Goal: Transaction & Acquisition: Purchase product/service

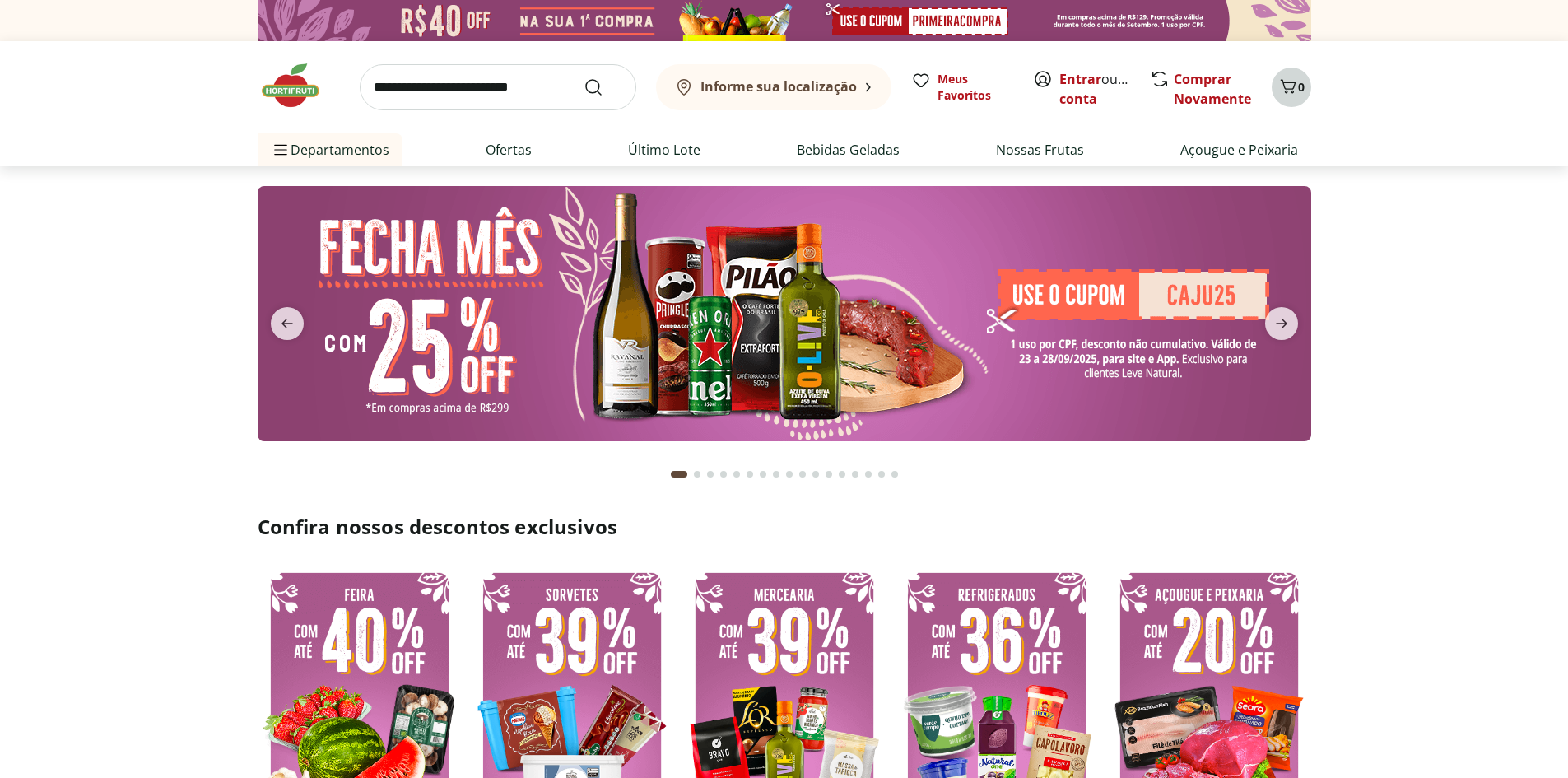
click at [1288, 86] on icon "Carrinho" at bounding box center [1288, 86] width 20 height 20
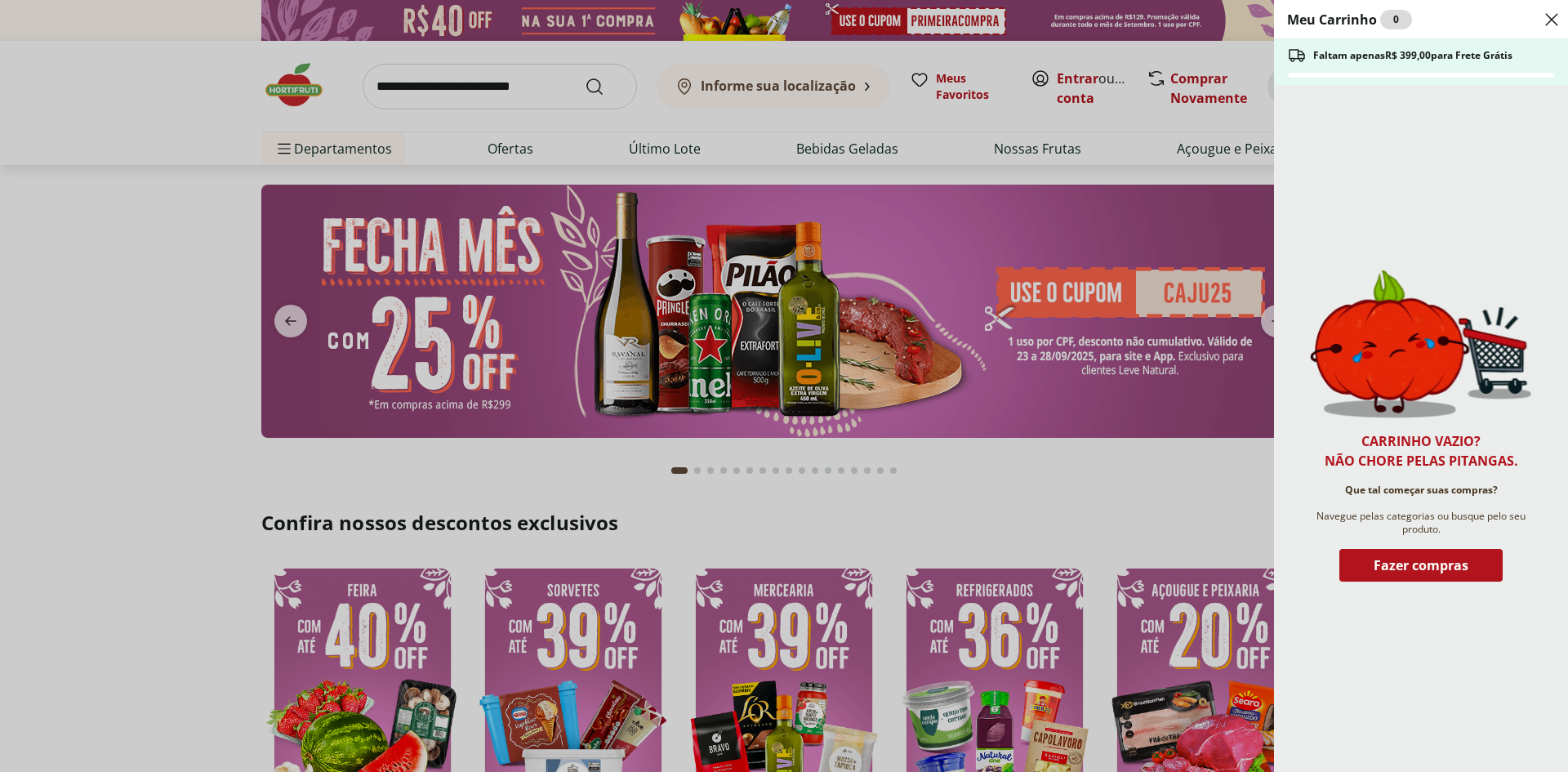
click at [225, 306] on div "Meu Carrinho 0 Faltam apenas R$ 399,00 para Frete Grátis Carrinho vazio? Não ch…" at bounding box center [784, 386] width 1568 height 772
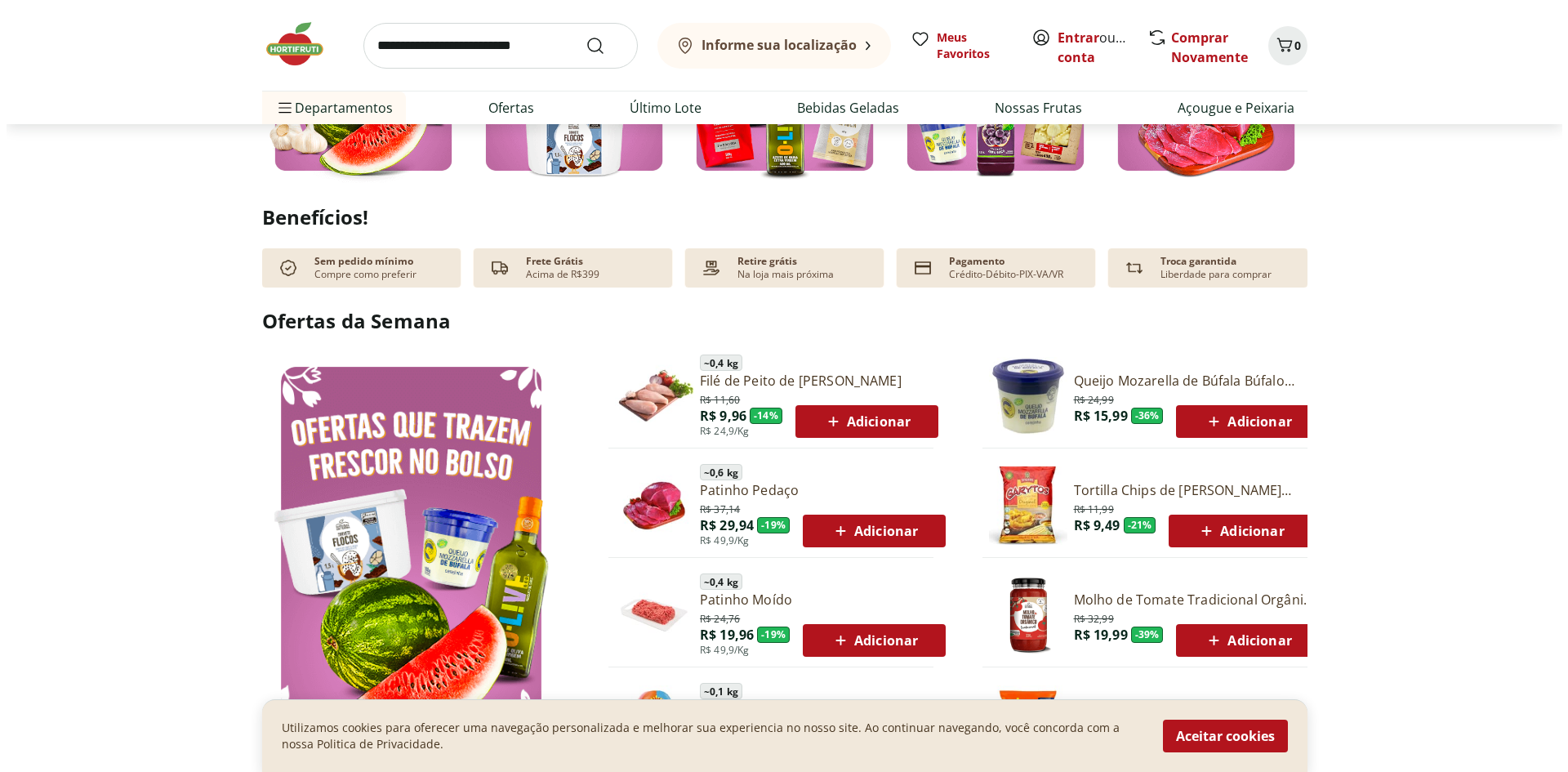
scroll to position [817, 0]
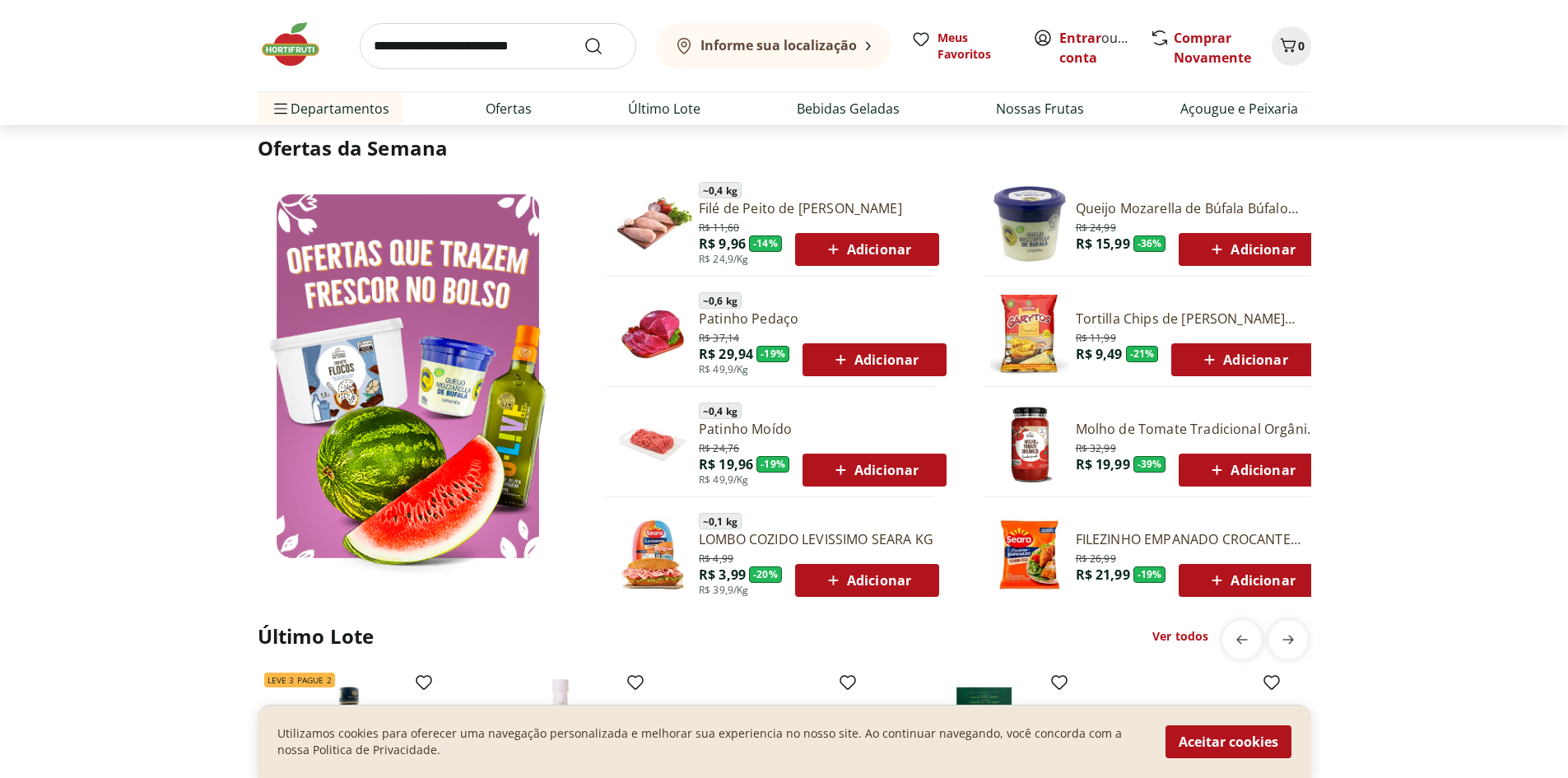
click at [880, 250] on span "Adicionar" at bounding box center [867, 250] width 88 height 20
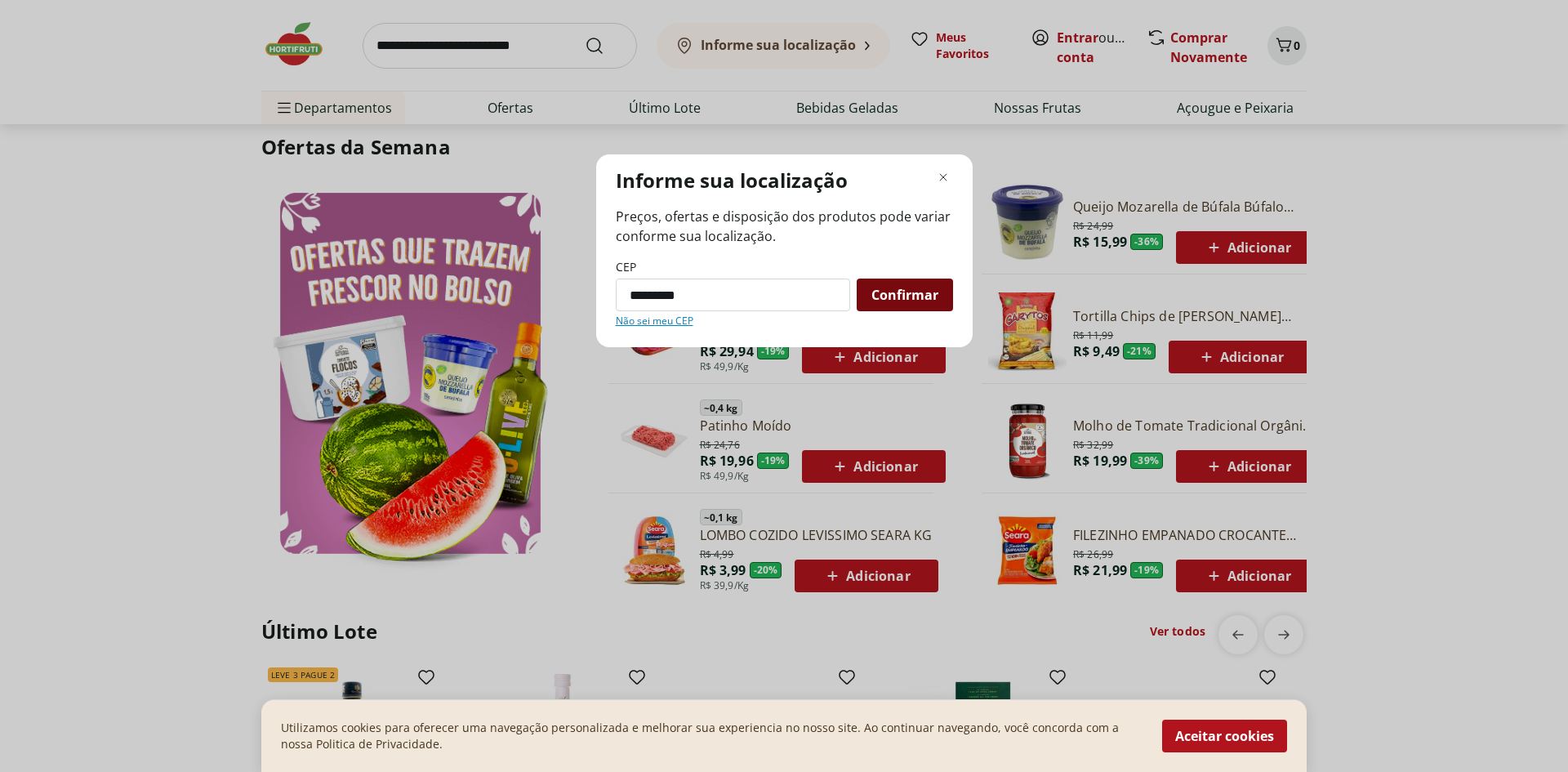
type input "*********"
click at [906, 293] on span "Confirmar" at bounding box center [904, 295] width 67 height 13
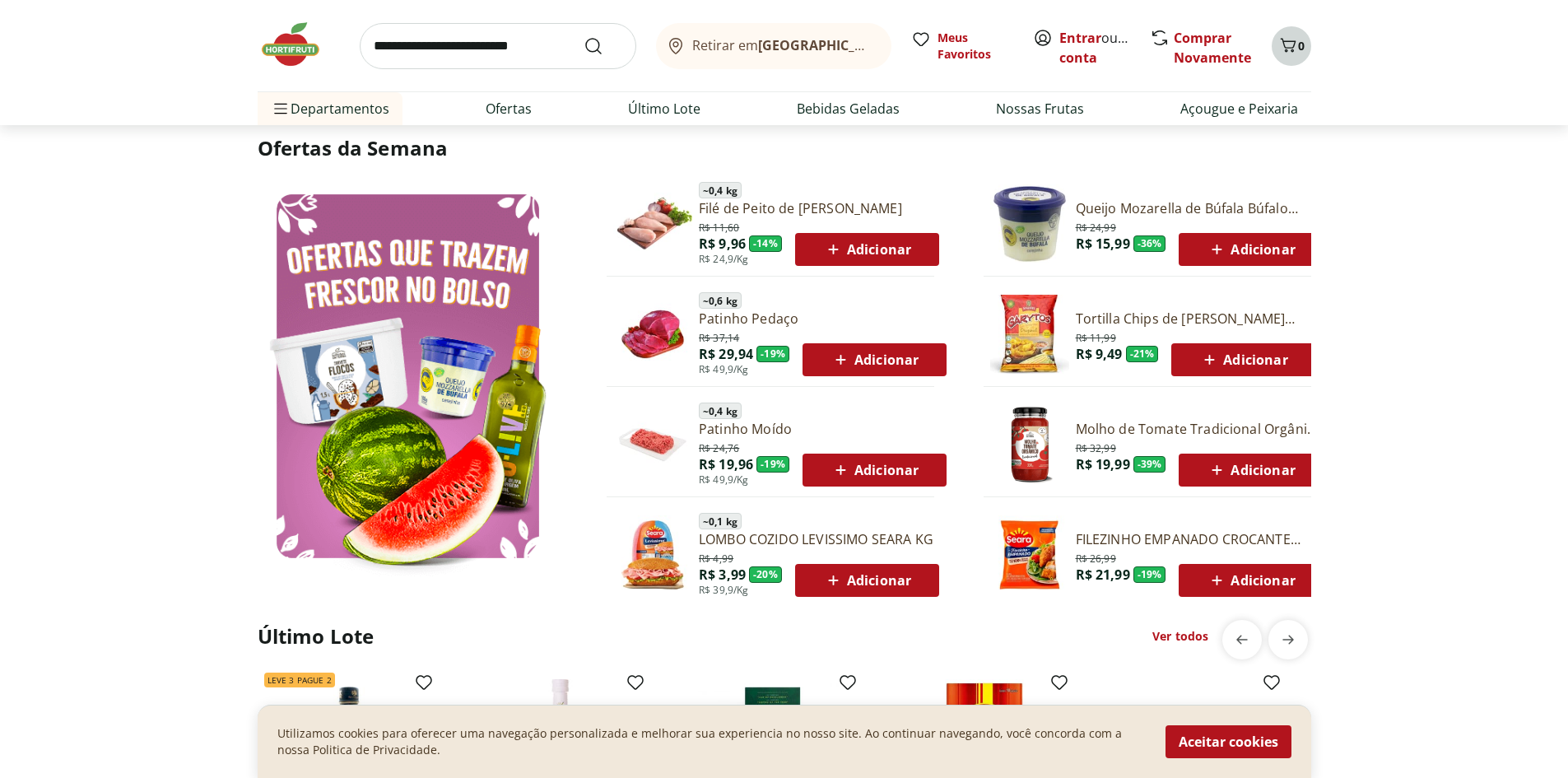
click at [1298, 47] on span "0" at bounding box center [1302, 46] width 7 height 16
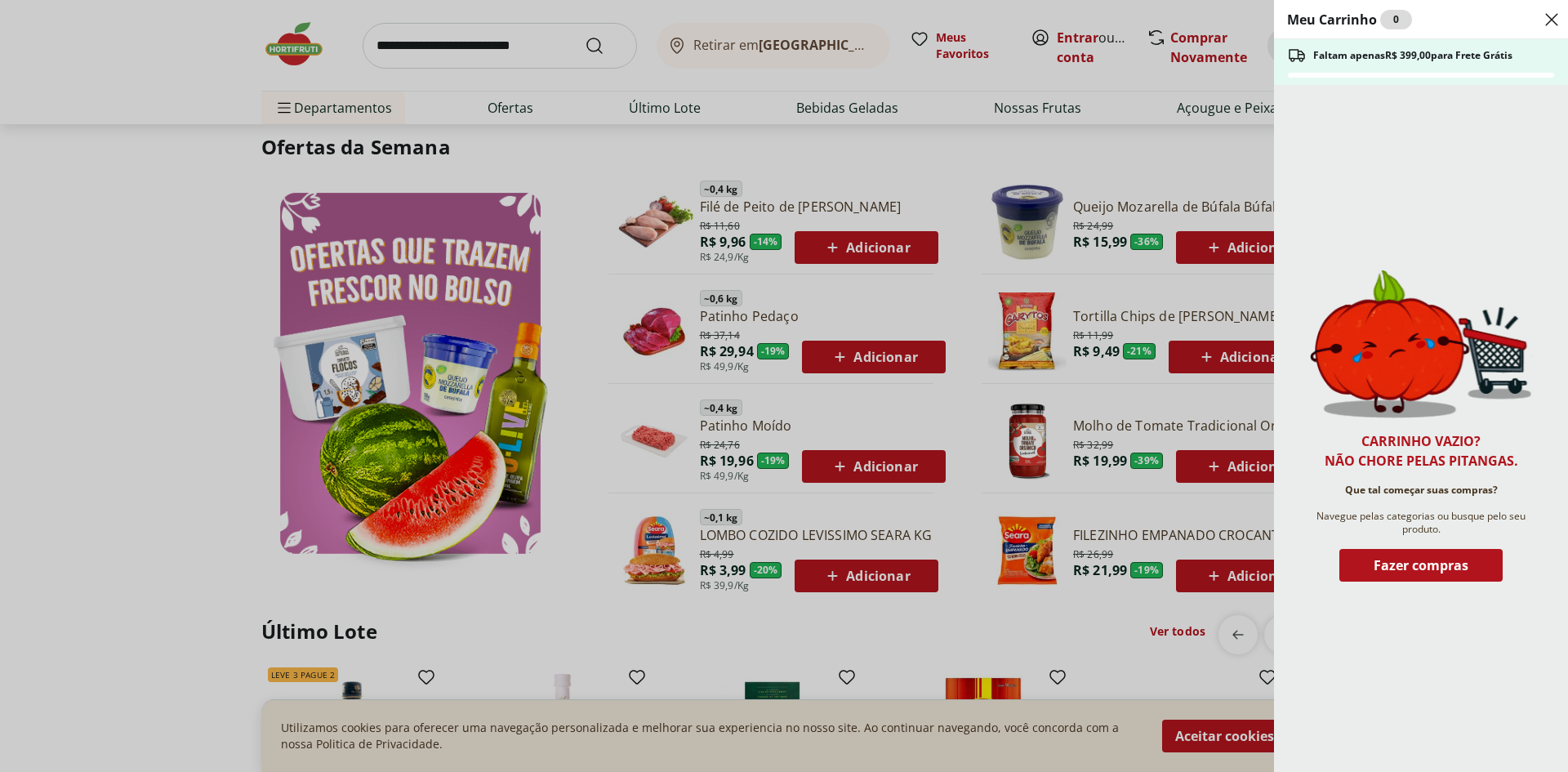
click at [895, 245] on div "Meu Carrinho 0 Faltam apenas R$ 399,00 para Frete Grátis Carrinho vazio? Não ch…" at bounding box center [784, 386] width 1568 height 772
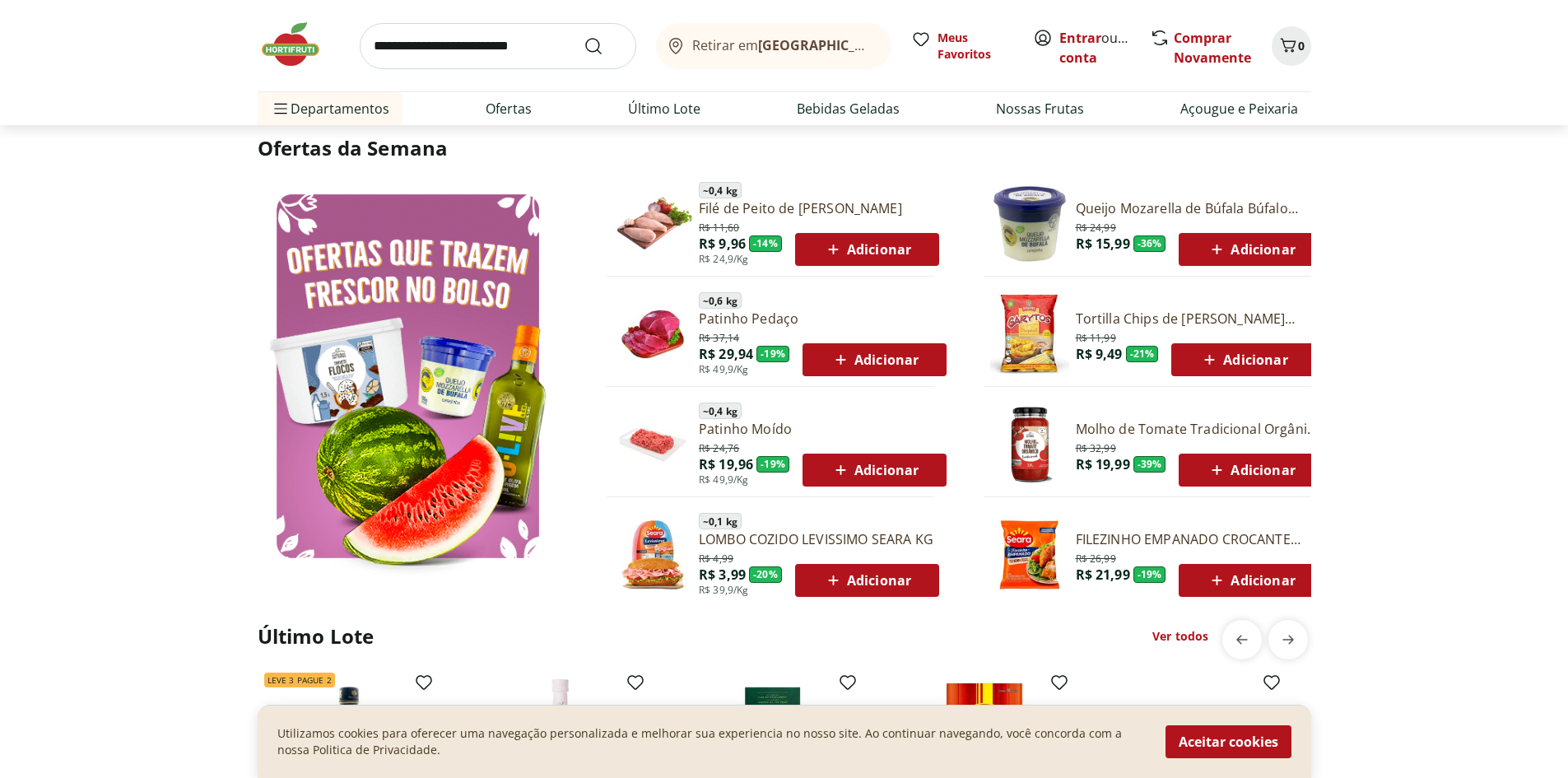
click at [864, 251] on span "Adicionar" at bounding box center [867, 250] width 88 height 20
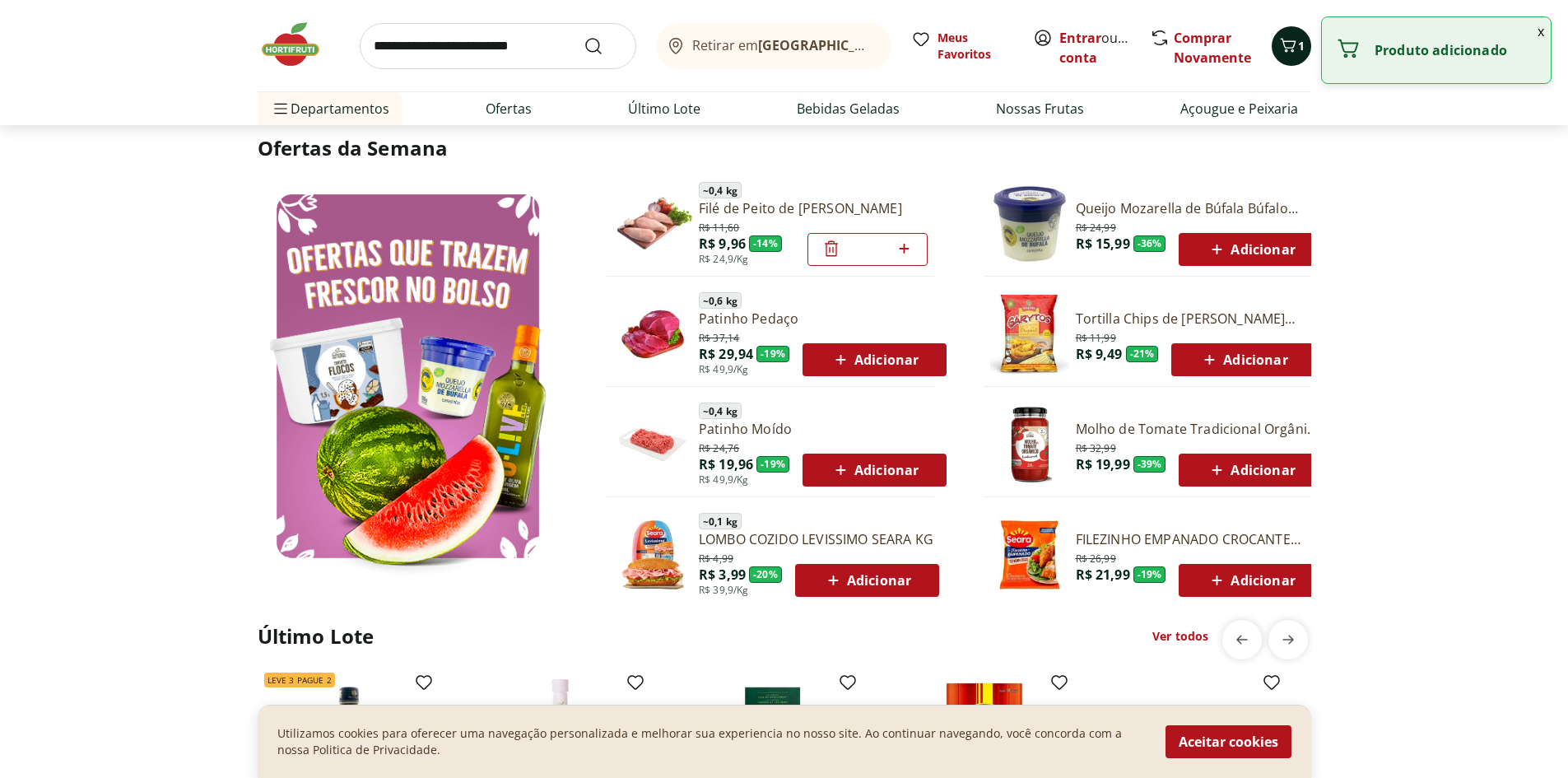
click at [1287, 42] on icon "Carrinho" at bounding box center [1288, 46] width 20 height 20
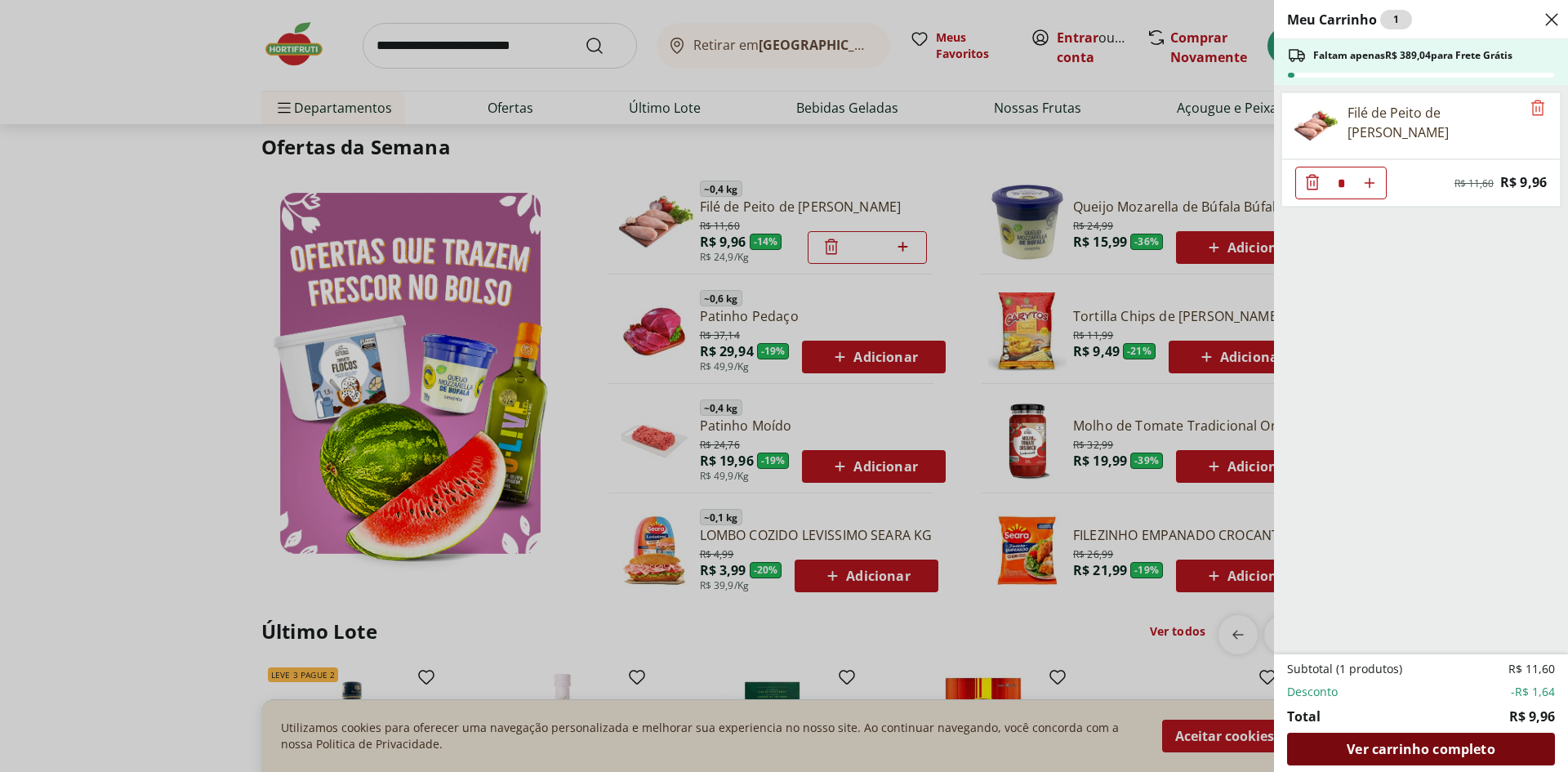
click at [1407, 746] on span "Ver carrinho completo" at bounding box center [1420, 749] width 147 height 13
